Goal: Information Seeking & Learning: Compare options

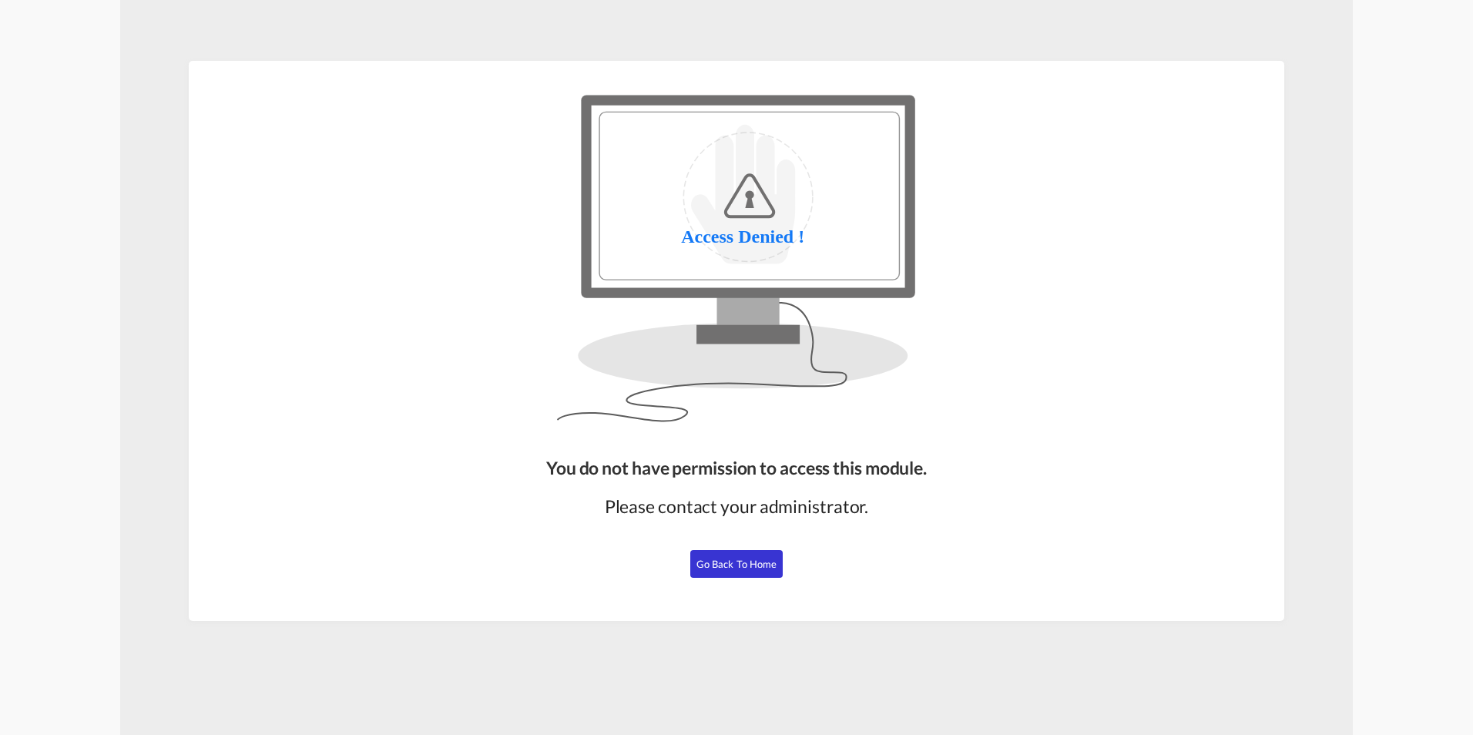
click at [749, 572] on button "Go Back to Home" at bounding box center [736, 564] width 92 height 28
